Goal: Check status: Check status

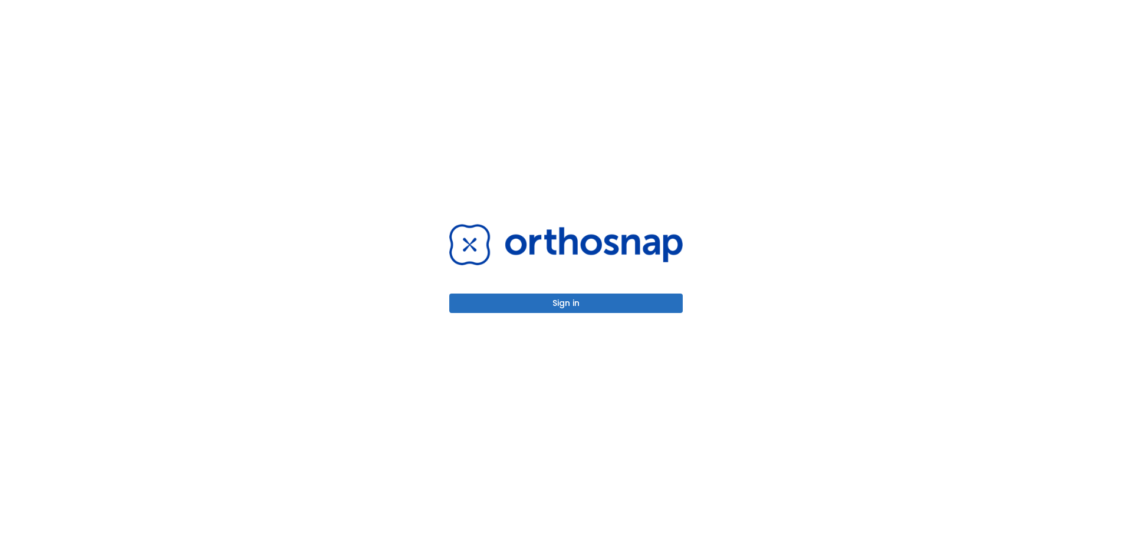
click at [579, 311] on button "Sign in" at bounding box center [565, 302] width 233 height 19
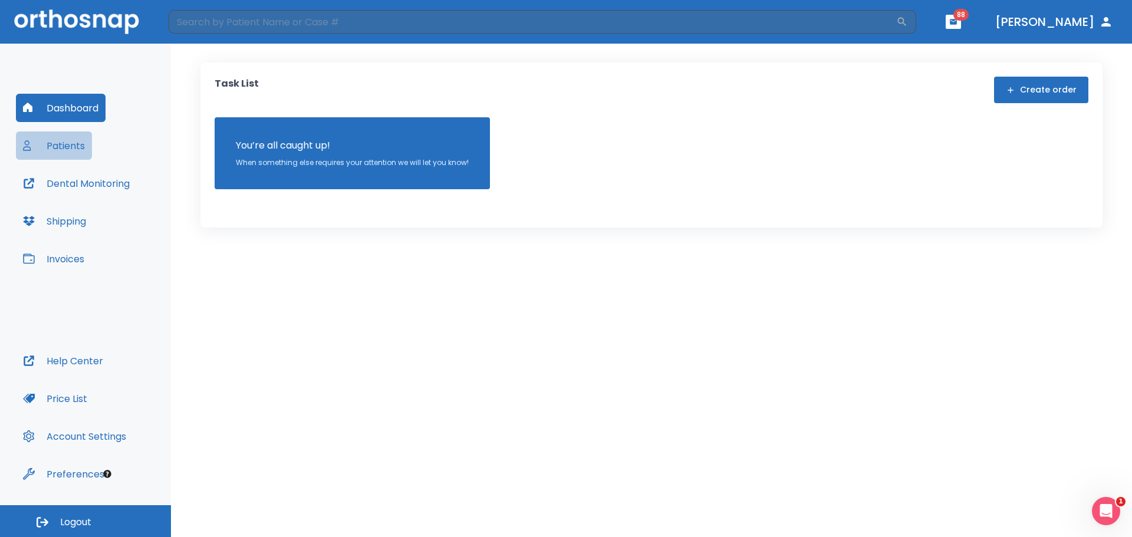
click at [80, 149] on button "Patients" at bounding box center [54, 145] width 76 height 28
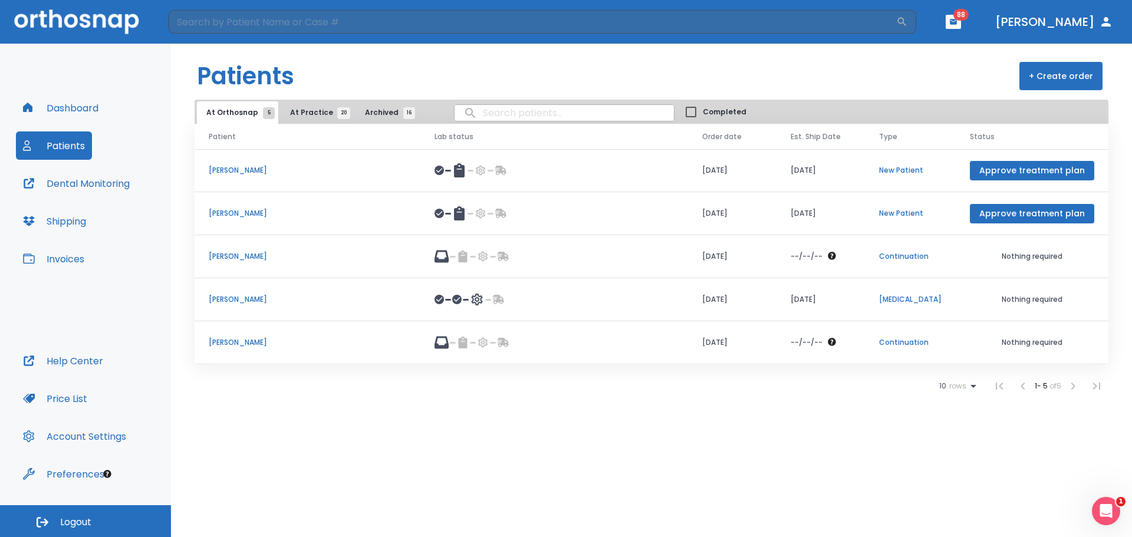
click at [218, 340] on p "Michelle Mahtook" at bounding box center [307, 342] width 197 height 11
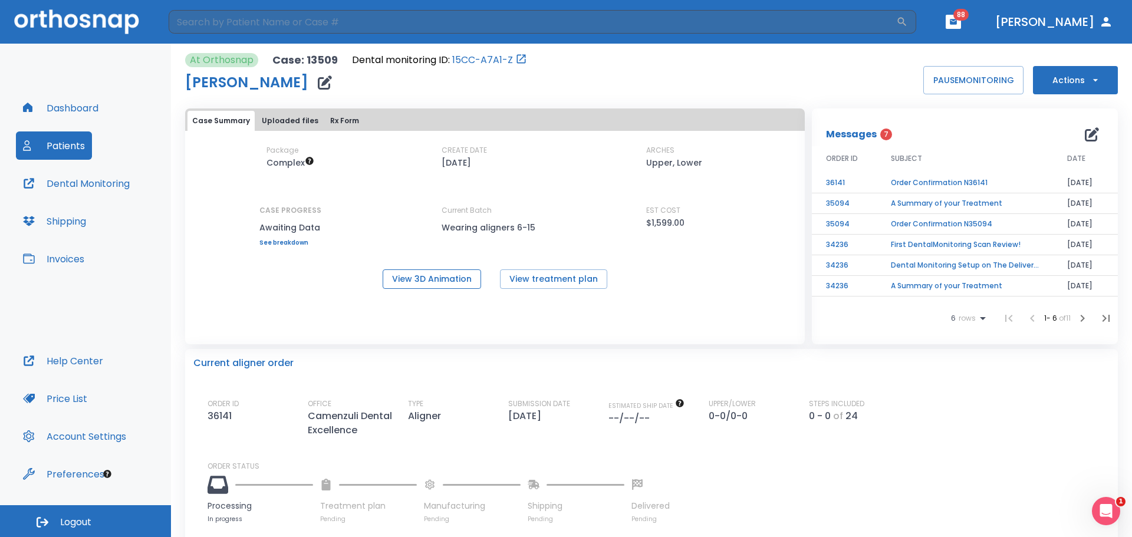
click at [421, 279] on button "View 3D Animation" at bounding box center [431, 278] width 98 height 19
click at [108, 174] on button "Dental Monitoring" at bounding box center [76, 183] width 121 height 28
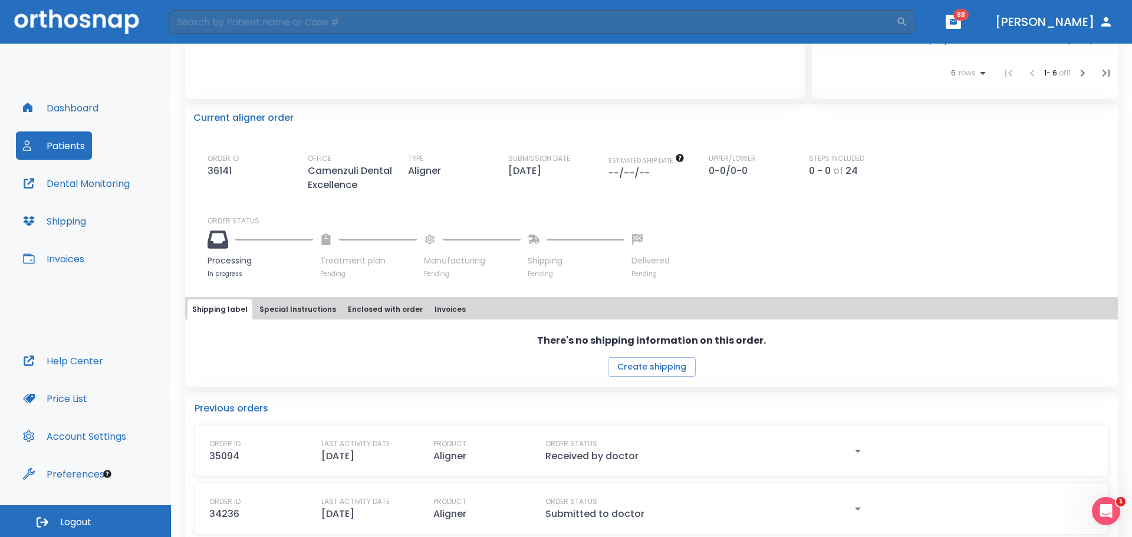
scroll to position [262, 0]
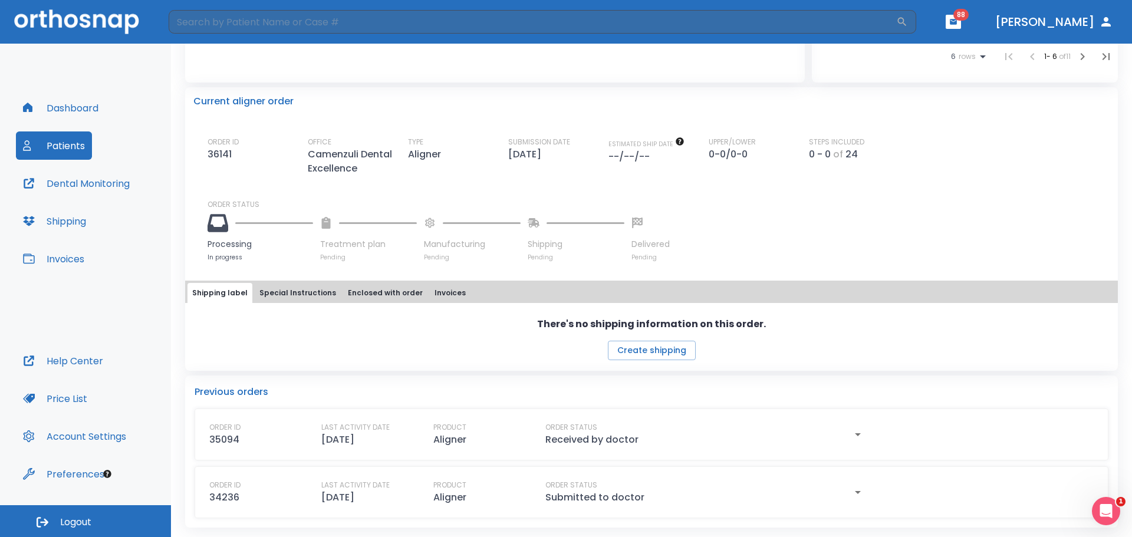
click at [295, 289] on button "Special Instructions" at bounding box center [298, 293] width 86 height 20
click at [368, 285] on button "Enclosed with order" at bounding box center [385, 293] width 84 height 20
click at [446, 288] on button "Invoices" at bounding box center [450, 293] width 41 height 20
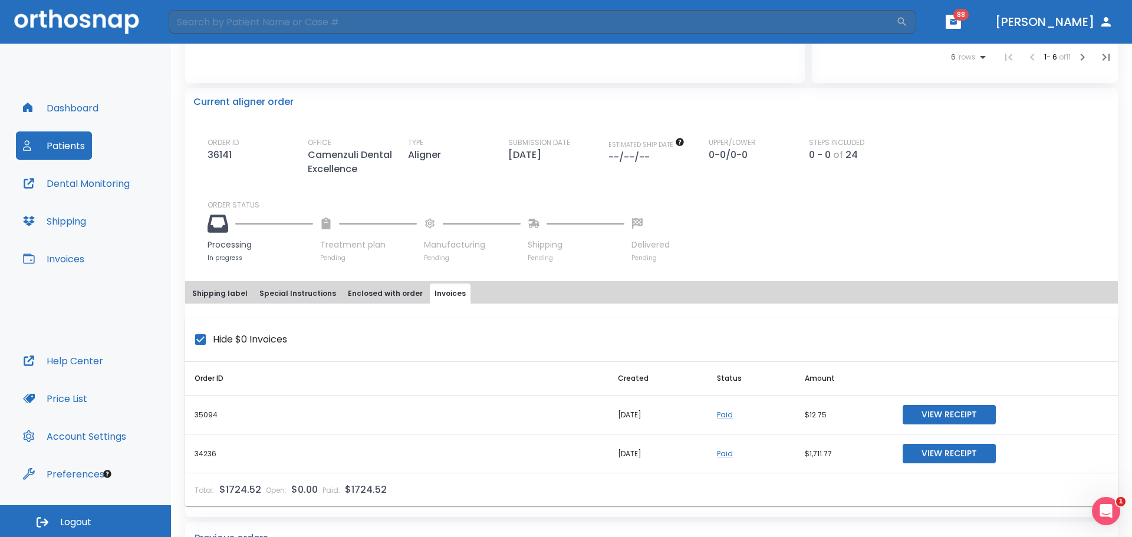
click at [213, 295] on button "Shipping label" at bounding box center [219, 293] width 65 height 20
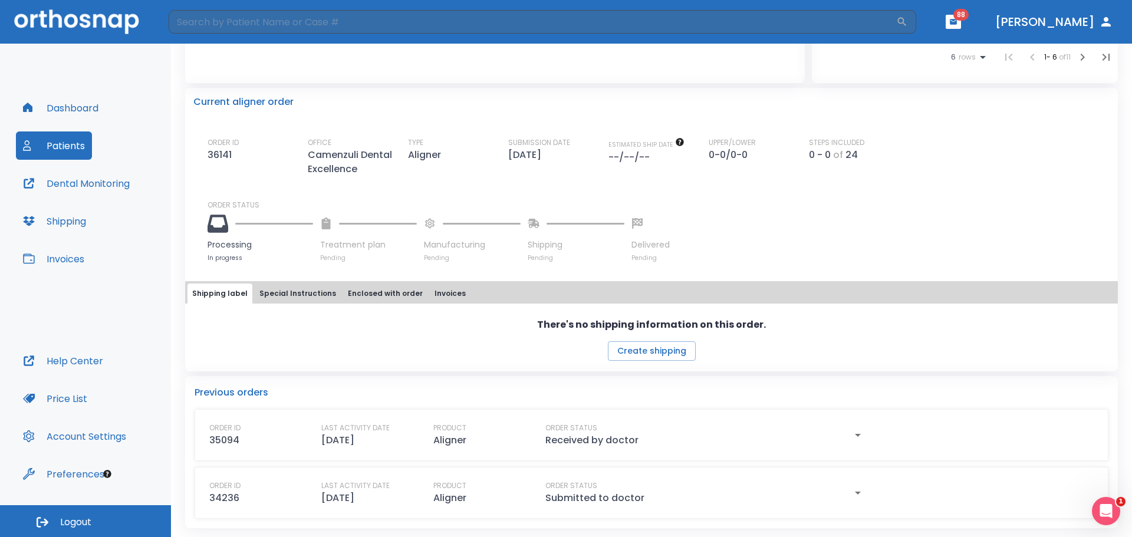
scroll to position [0, 0]
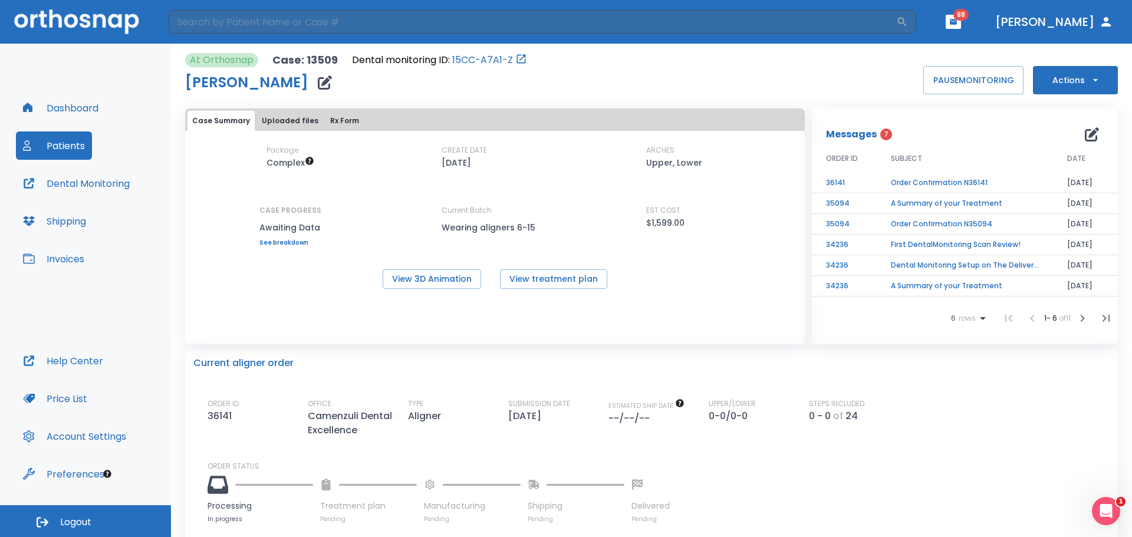
click at [932, 184] on td "Order Confirmation N36141" at bounding box center [964, 183] width 176 height 21
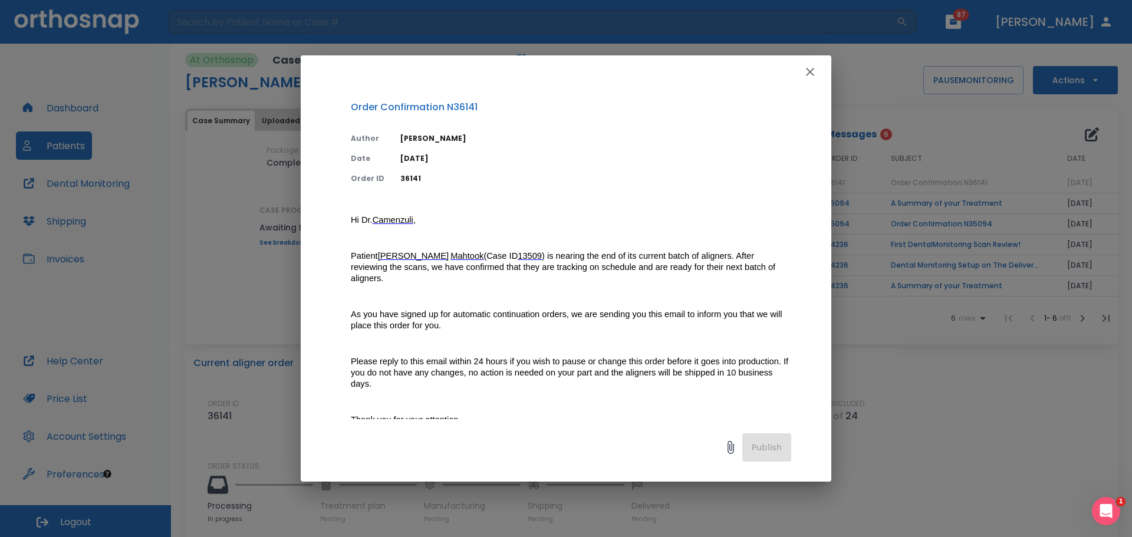
click at [810, 71] on icon "button" at bounding box center [810, 72] width 8 height 8
